Goal: Transaction & Acquisition: Purchase product/service

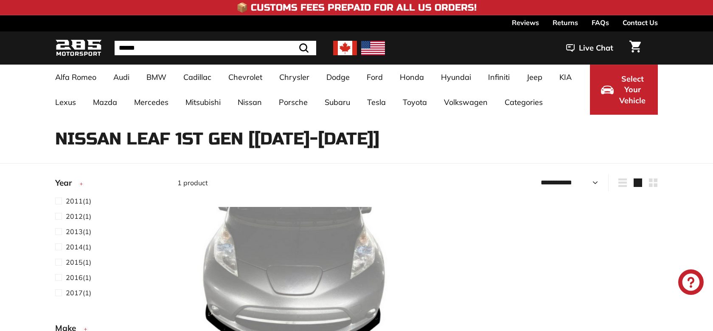
select select "**********"
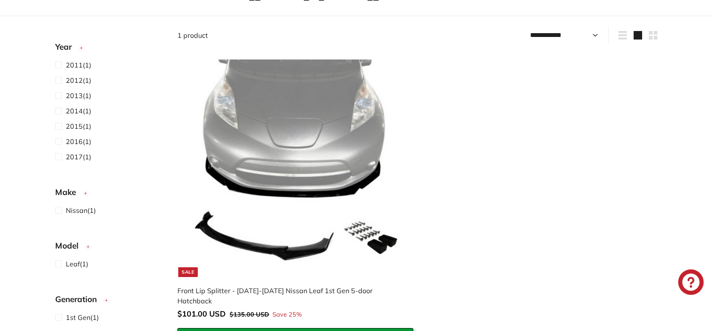
scroll to position [150, 0]
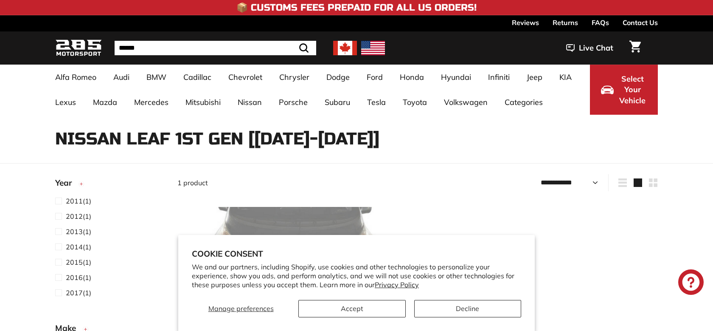
select select "**********"
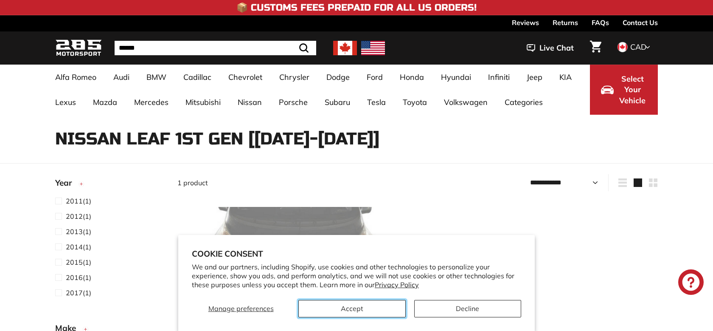
click at [329, 312] on button "Accept" at bounding box center [351, 308] width 107 height 17
